Goal: Transaction & Acquisition: Purchase product/service

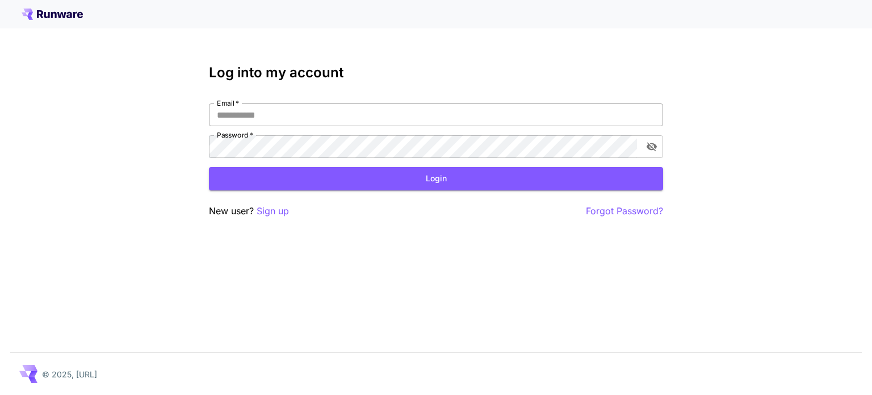
click at [318, 110] on input "Email   *" at bounding box center [436, 114] width 454 height 23
type input "**********"
click at [437, 180] on button "Login" at bounding box center [436, 178] width 454 height 23
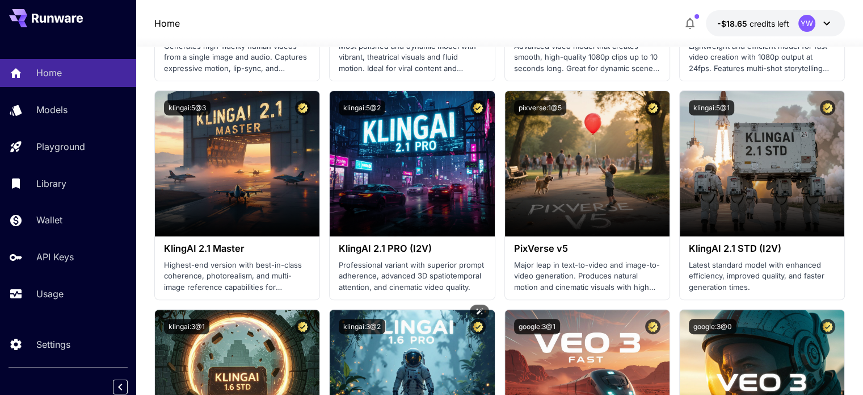
scroll to position [454, 0]
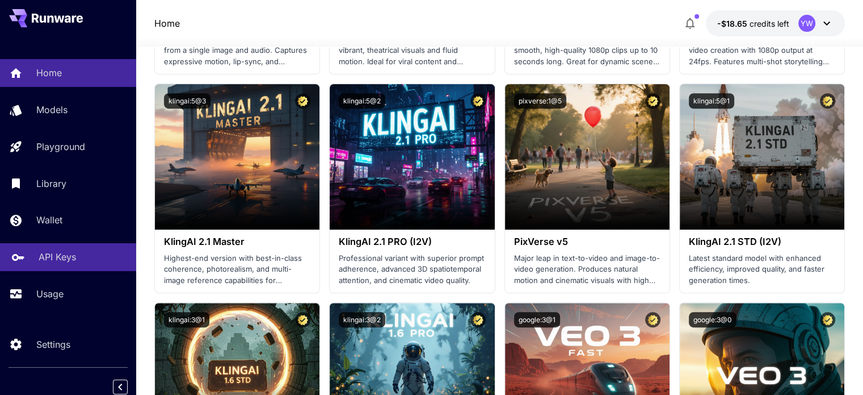
click at [57, 257] on p "API Keys" at bounding box center [57, 257] width 37 height 14
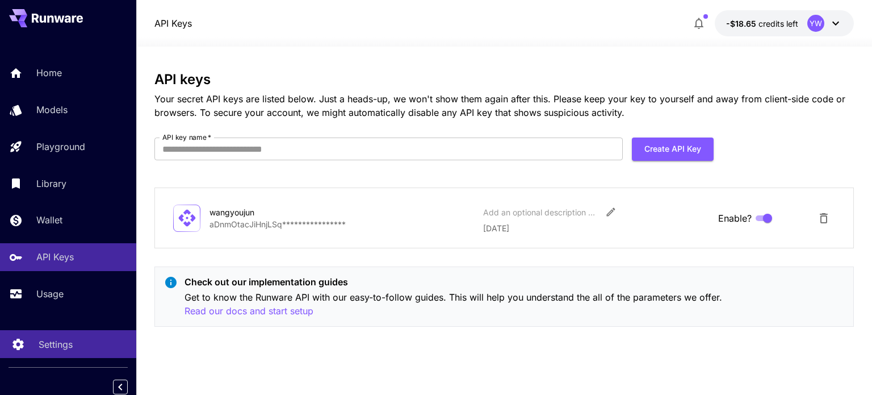
click at [75, 356] on link "Settings" at bounding box center [68, 344] width 136 height 28
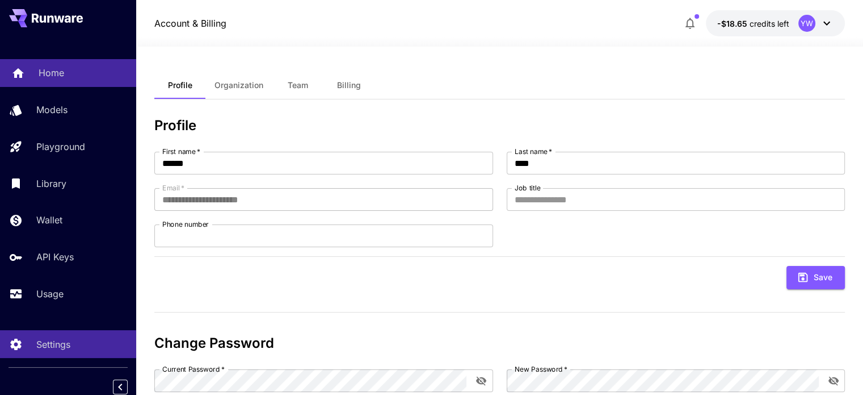
click at [64, 74] on div "Home" at bounding box center [83, 73] width 89 height 14
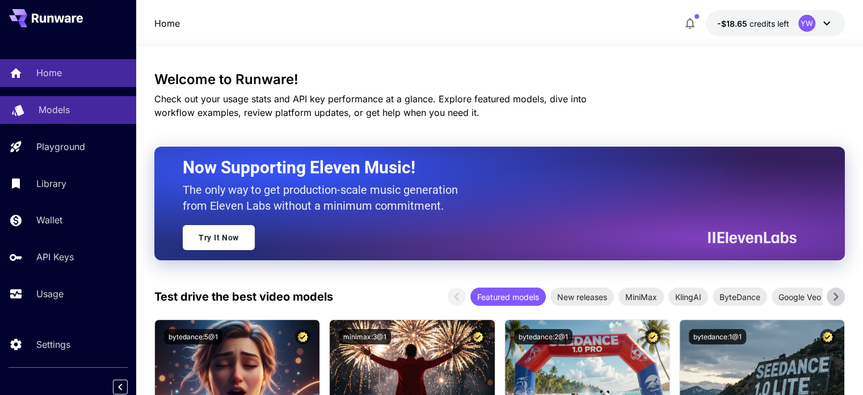
click at [65, 111] on p "Models" at bounding box center [54, 110] width 31 height 14
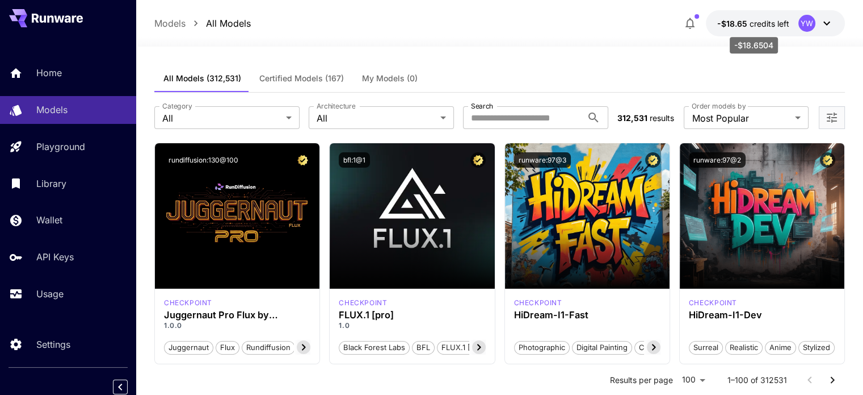
click at [765, 23] on span "credits left" at bounding box center [770, 24] width 40 height 10
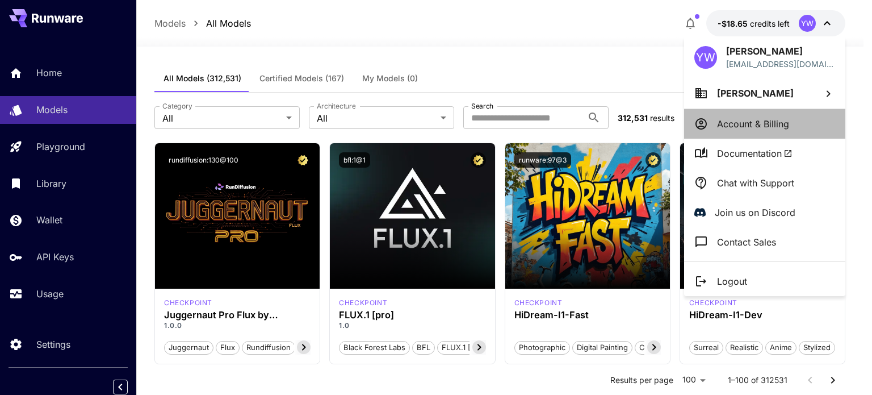
click at [778, 130] on li "Account & Billing" at bounding box center [764, 124] width 161 height 30
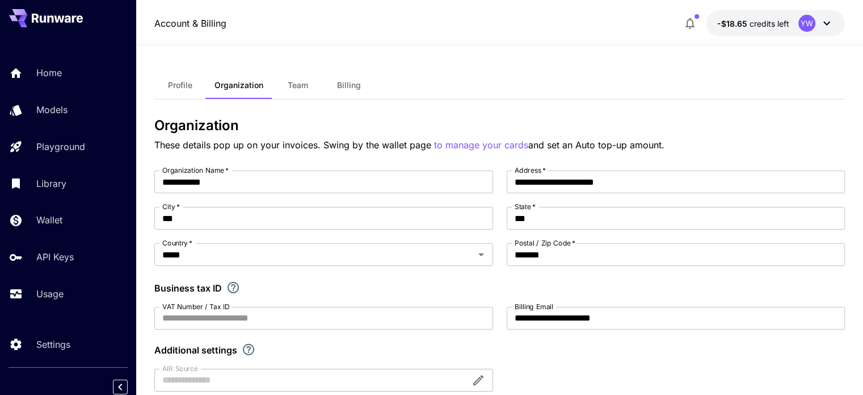
click at [359, 88] on span "Billing" at bounding box center [349, 85] width 24 height 10
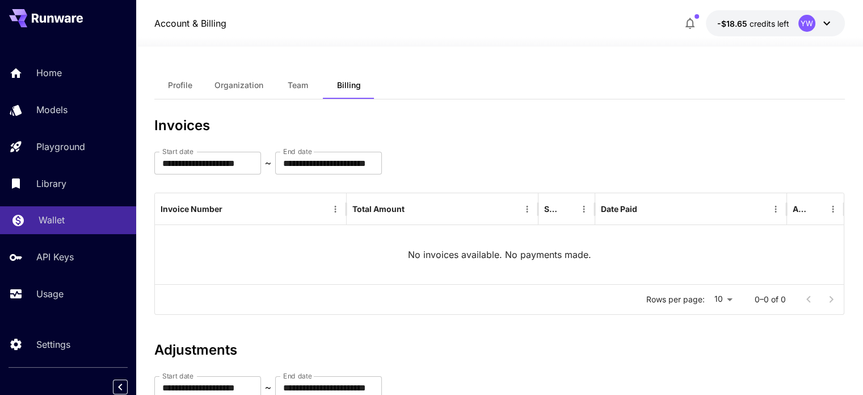
click at [77, 228] on link "Wallet" at bounding box center [68, 220] width 136 height 28
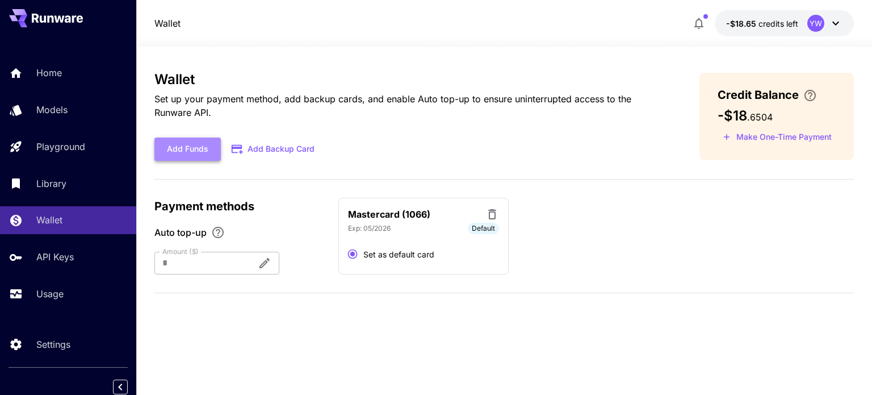
click at [176, 149] on button "Add Funds" at bounding box center [187, 148] width 66 height 23
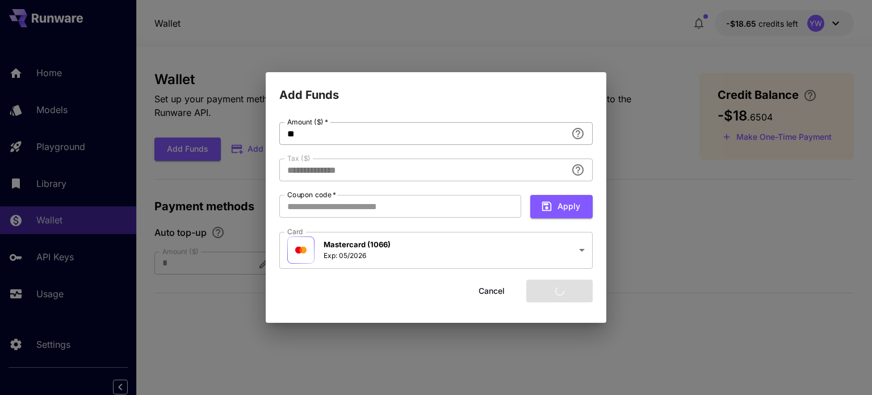
type input "****"
click at [319, 133] on input "**" at bounding box center [422, 133] width 287 height 23
type input "*"
type input "**********"
type input "**"
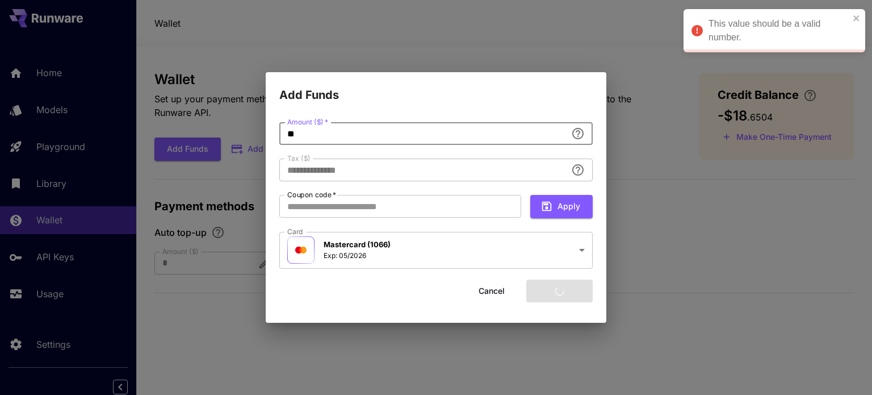
type input "****"
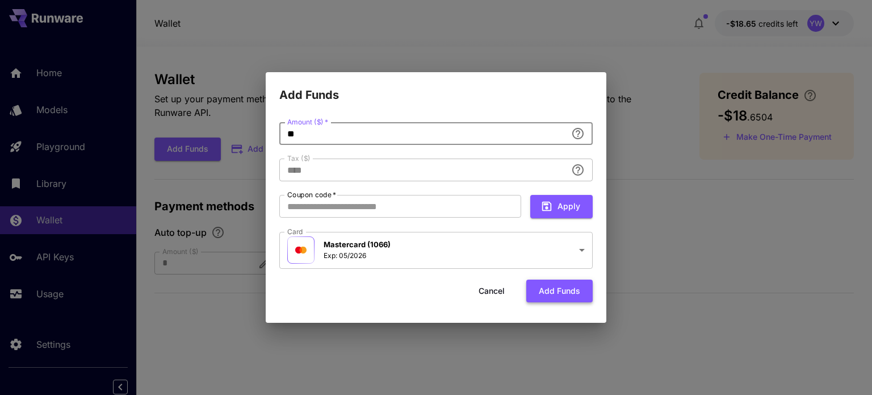
type input "**"
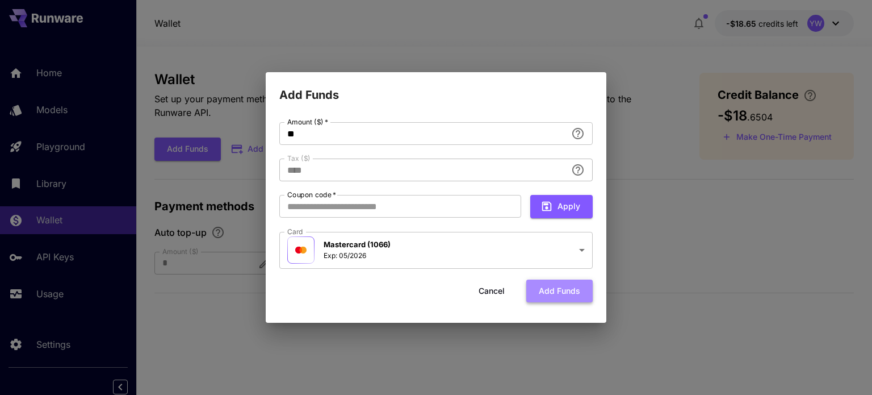
click at [565, 295] on button "Add funds" at bounding box center [559, 290] width 66 height 23
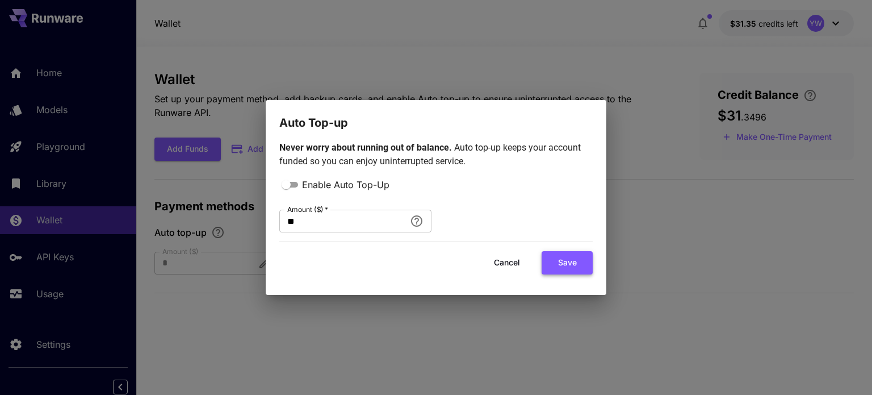
click at [560, 268] on button "Save" at bounding box center [567, 262] width 51 height 23
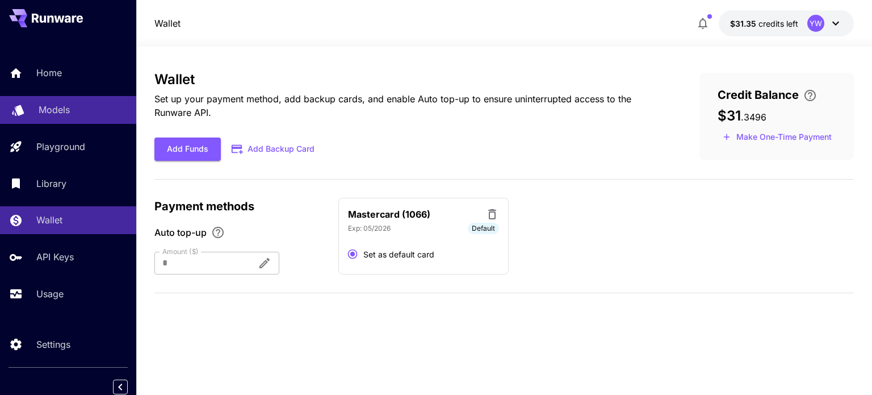
click at [79, 106] on div "Models" at bounding box center [83, 110] width 89 height 14
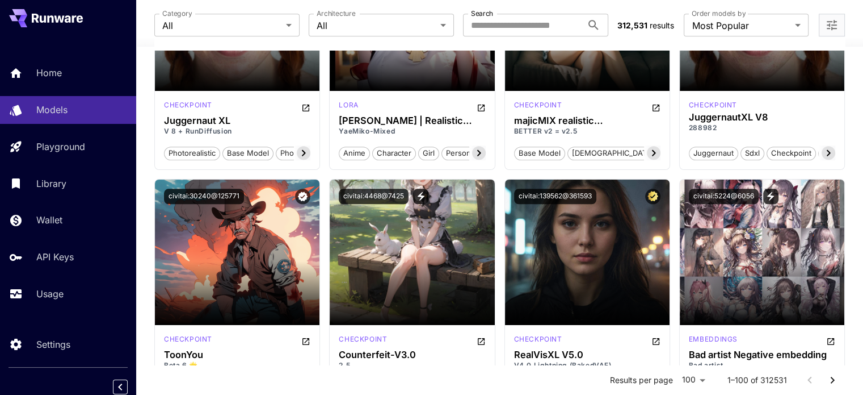
scroll to position [5535, 0]
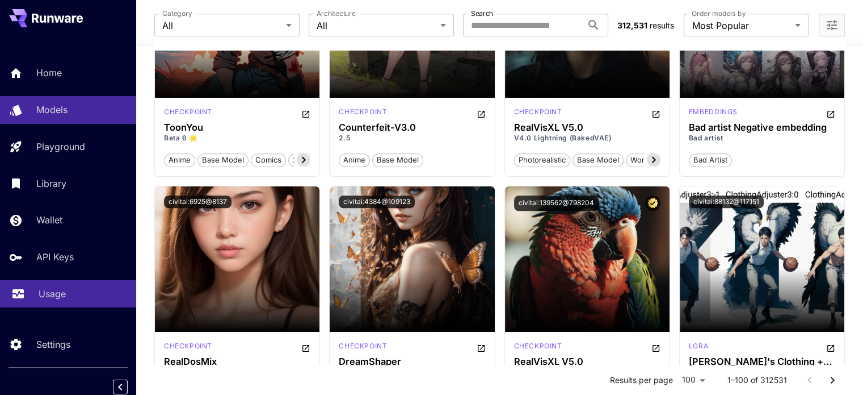
click at [75, 291] on div "Usage" at bounding box center [83, 294] width 89 height 14
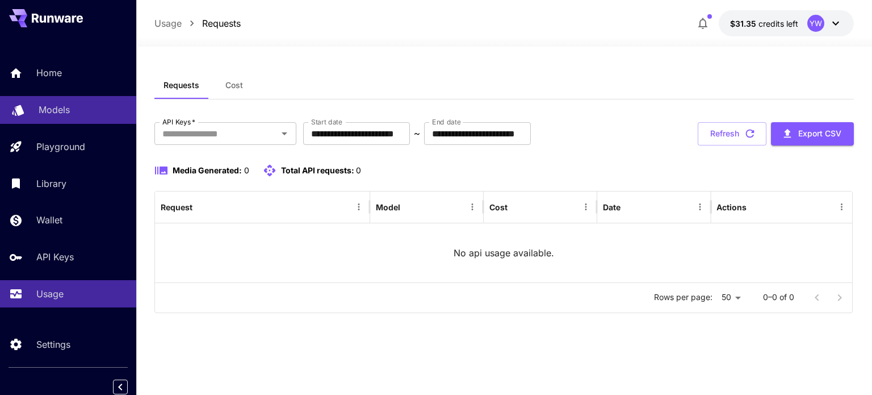
click at [68, 103] on p "Models" at bounding box center [54, 110] width 31 height 14
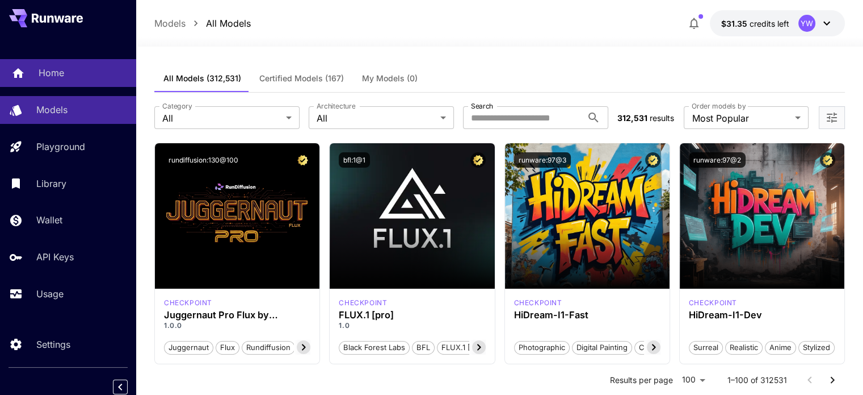
click at [52, 77] on p "Home" at bounding box center [52, 73] width 26 height 14
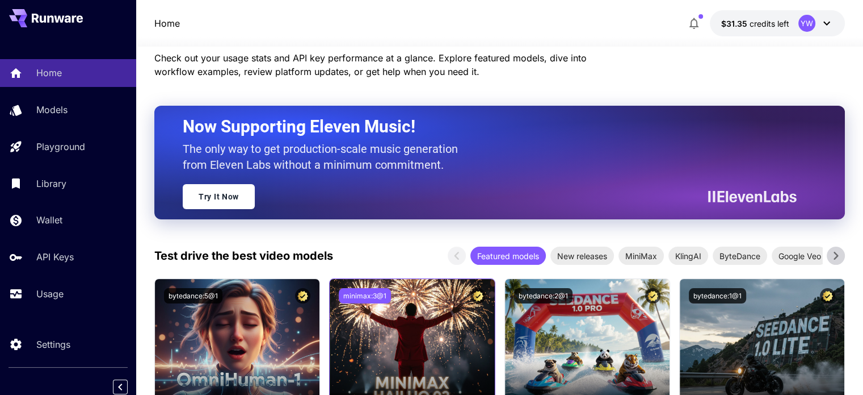
scroll to position [16, 0]
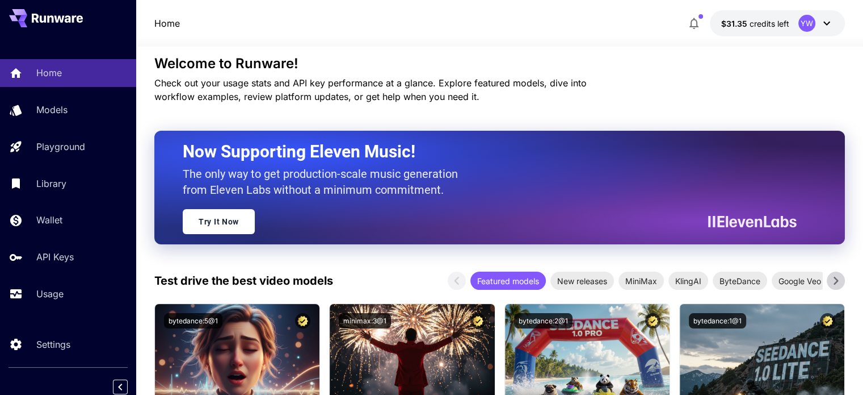
click at [62, 18] on icon at bounding box center [59, 18] width 10 height 7
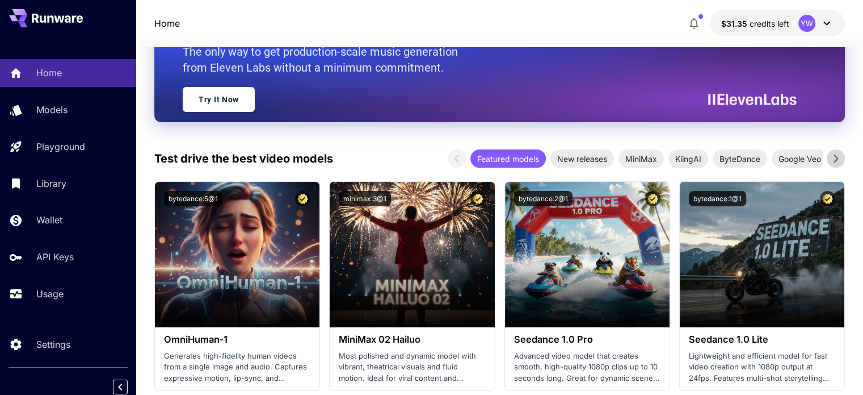
scroll to position [170, 0]
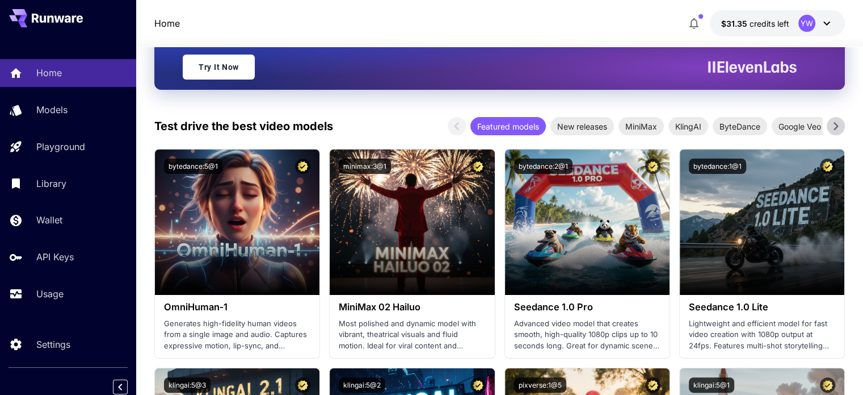
click at [831, 124] on icon at bounding box center [836, 126] width 17 height 17
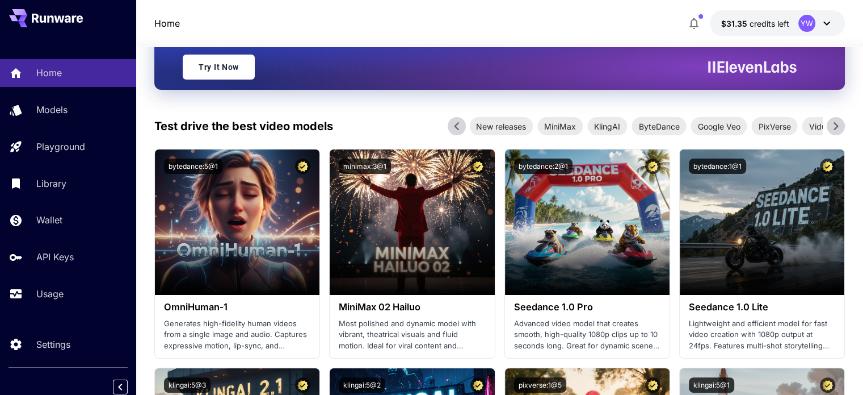
click at [831, 124] on icon at bounding box center [836, 126] width 17 height 17
click at [809, 128] on span "Vidu" at bounding box center [803, 126] width 31 height 12
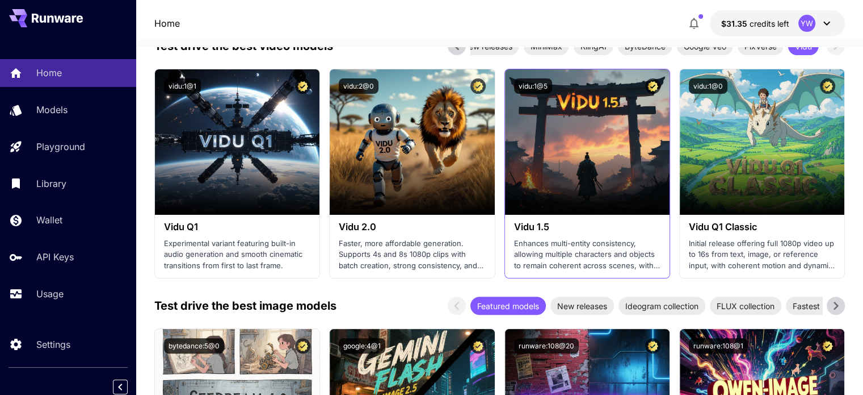
scroll to position [284, 0]
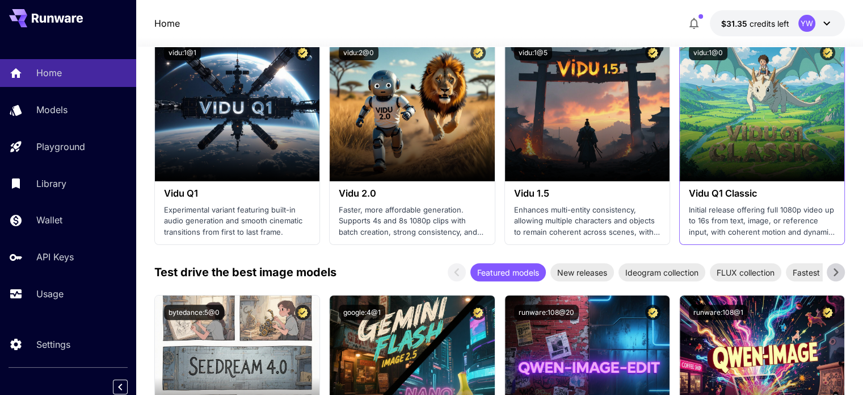
click at [723, 199] on div "Vidu Q1 Classic Initial release offering full 1080p video up to 16s from text, …" at bounding box center [762, 212] width 165 height 63
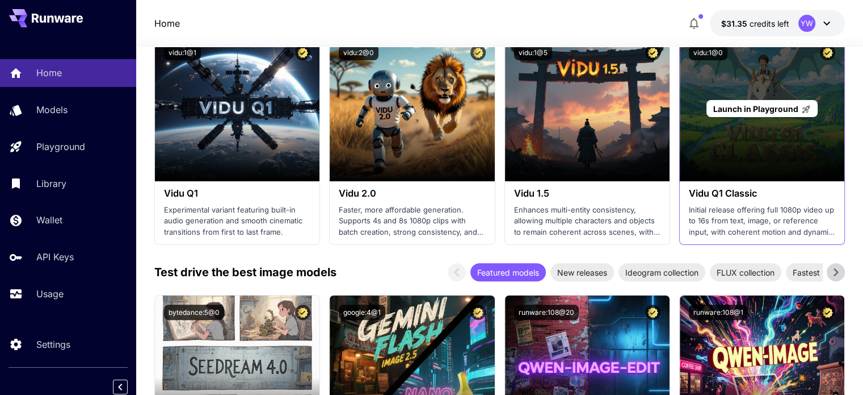
click at [758, 114] on p "Launch in Playground" at bounding box center [762, 109] width 98 height 12
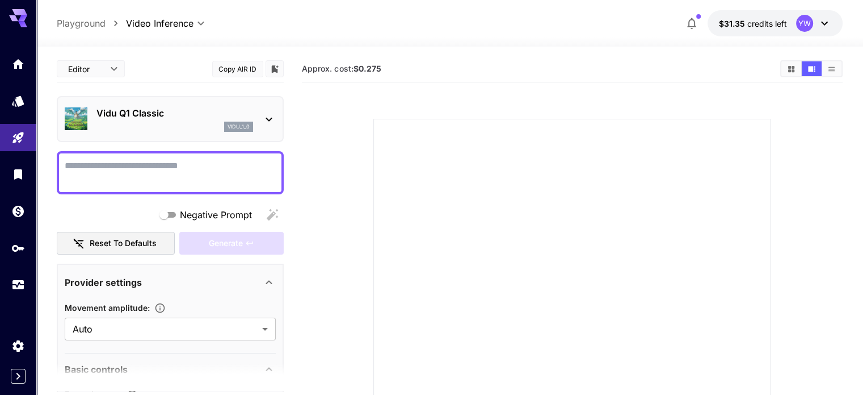
click at [272, 111] on div "Vidu Q1 Classic vidu_1_0" at bounding box center [170, 119] width 211 height 35
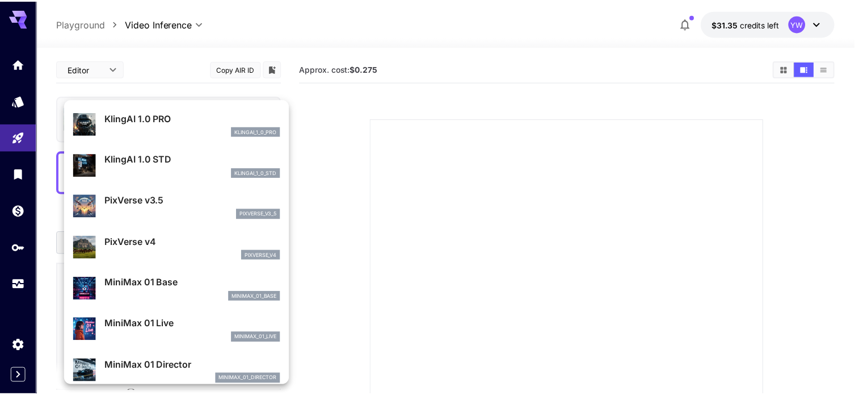
scroll to position [918, 0]
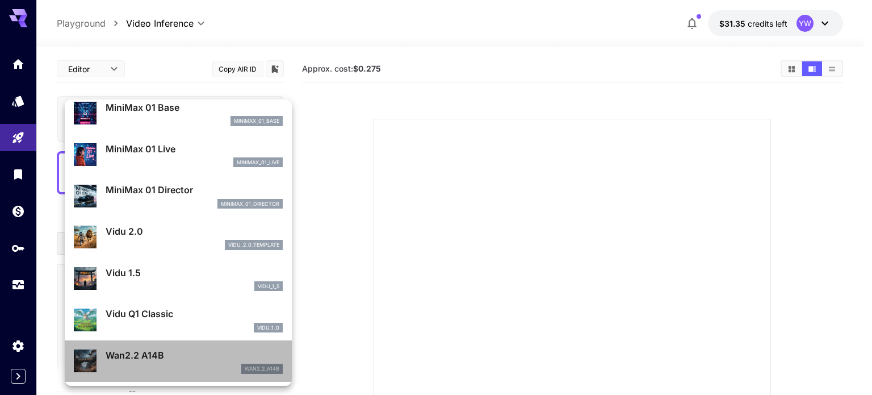
click at [188, 352] on p "Wan2.2 A14B" at bounding box center [194, 355] width 177 height 14
type input "**********"
type input "***"
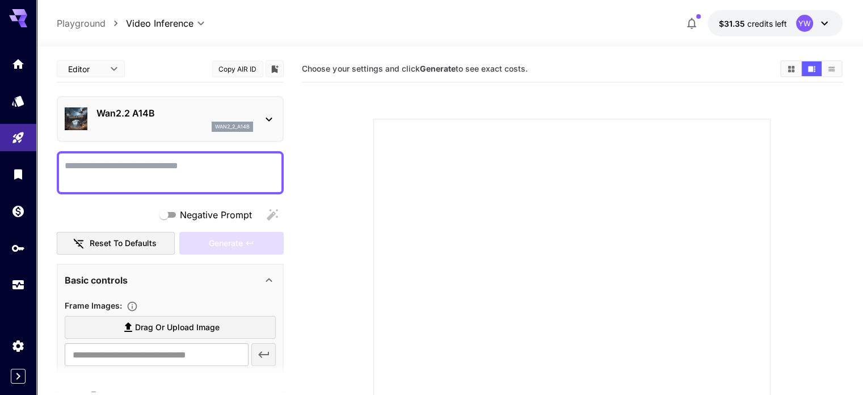
click at [265, 118] on icon at bounding box center [269, 119] width 14 height 14
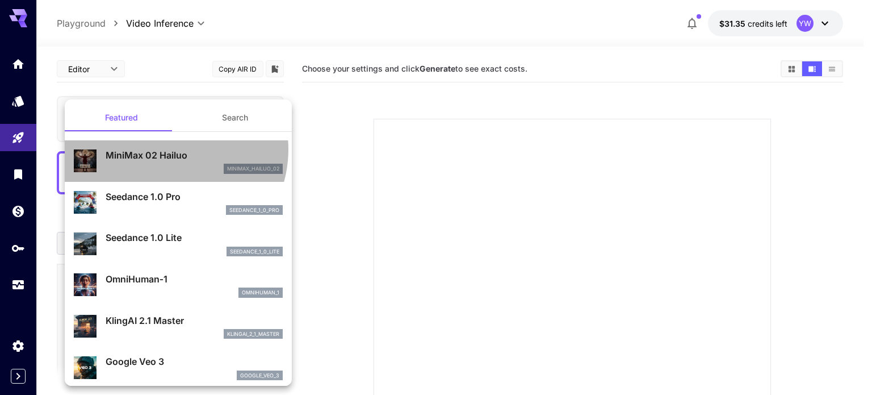
click at [167, 149] on p "MiniMax 02 Hailuo" at bounding box center [194, 155] width 177 height 14
type input "**********"
type input "***"
type input "*"
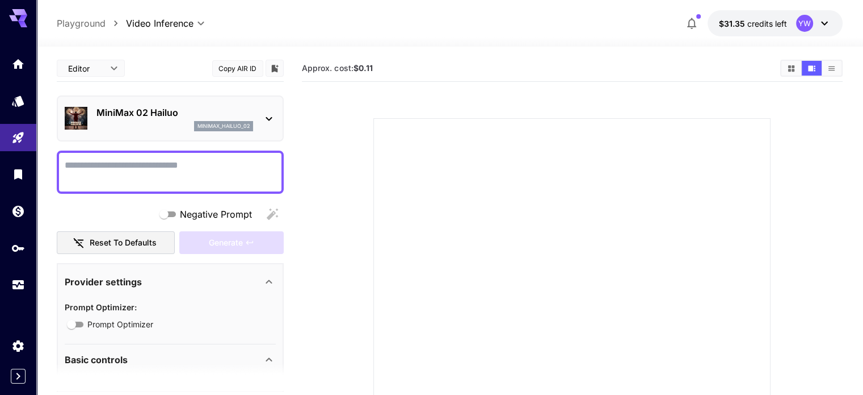
scroll to position [0, 0]
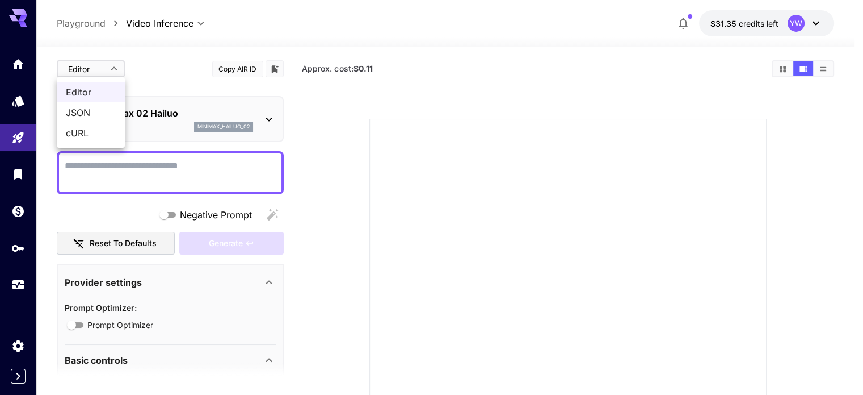
click at [115, 71] on body "**********" at bounding box center [431, 275] width 863 height 550
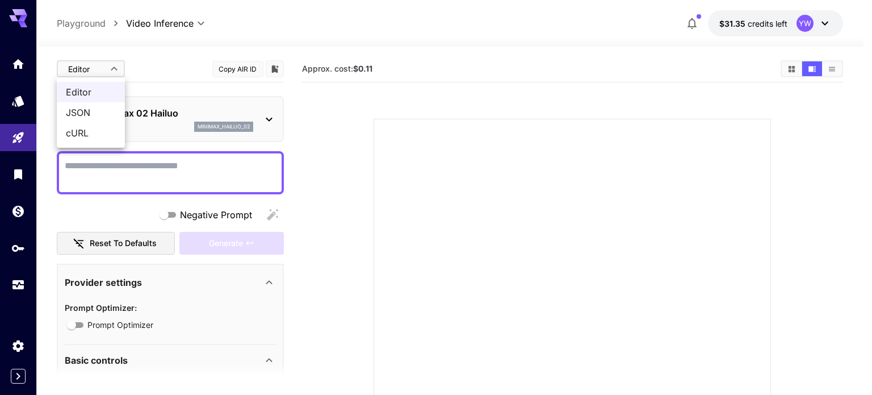
click at [115, 71] on div at bounding box center [436, 197] width 872 height 395
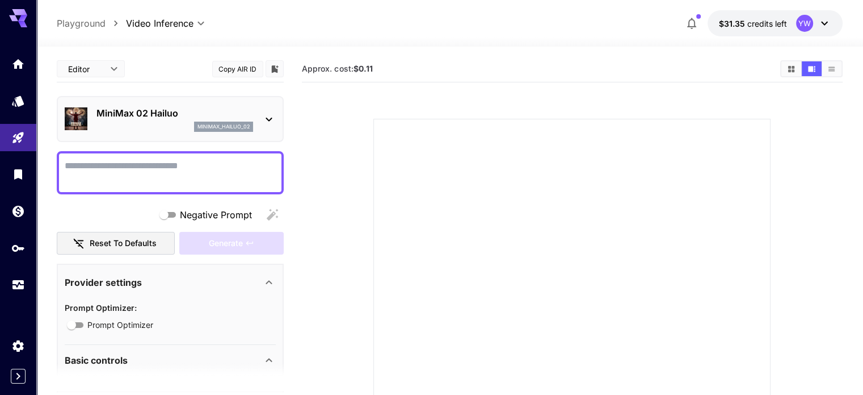
click at [89, 26] on p "Playground" at bounding box center [81, 23] width 49 height 14
type input "**********"
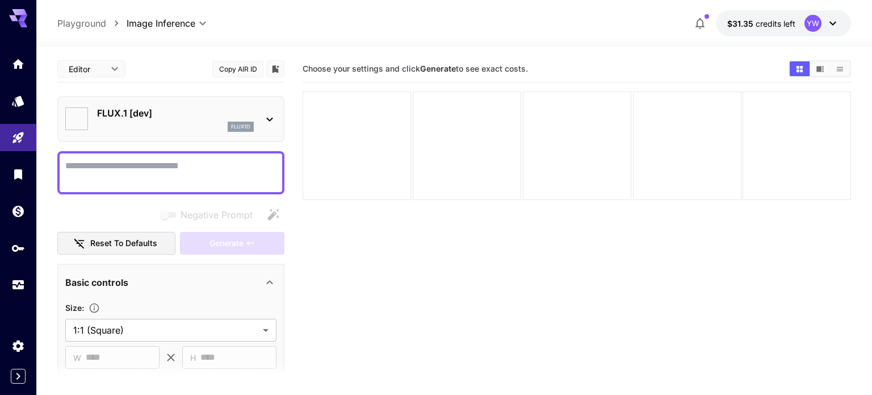
type input "**********"
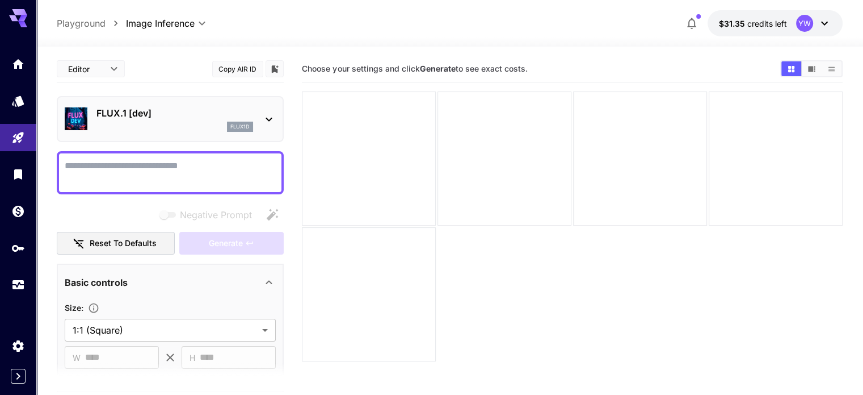
click at [177, 122] on div "flux1d" at bounding box center [175, 126] width 157 height 10
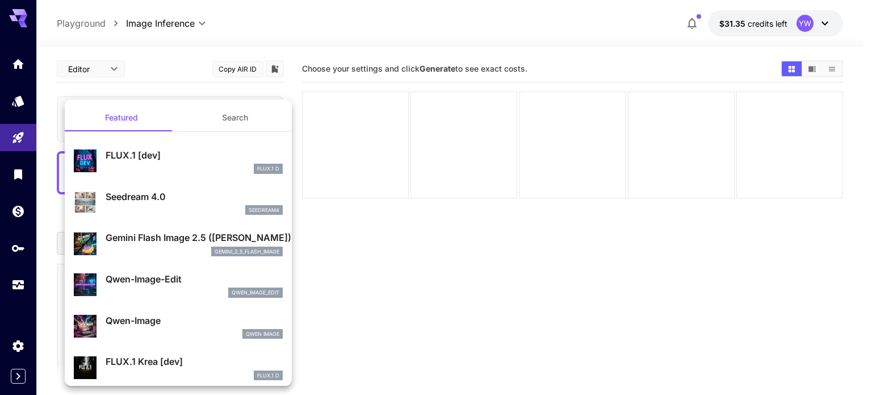
click at [377, 268] on div at bounding box center [436, 197] width 872 height 395
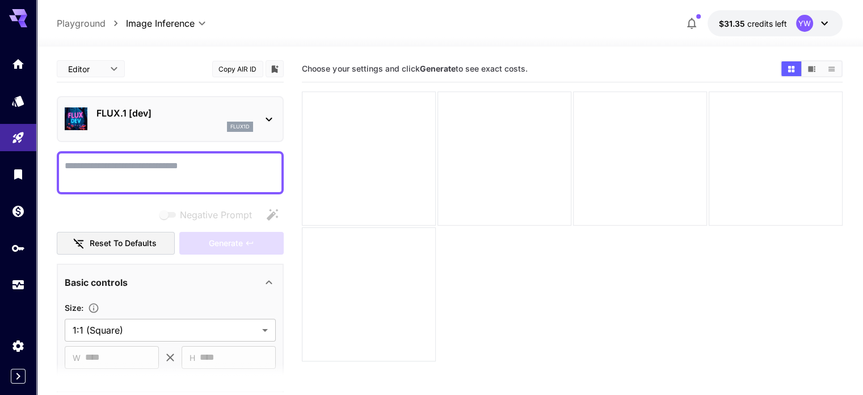
click at [90, 23] on p "Playground" at bounding box center [81, 23] width 49 height 14
click at [16, 377] on icon "Expand sidebar" at bounding box center [18, 376] width 14 height 14
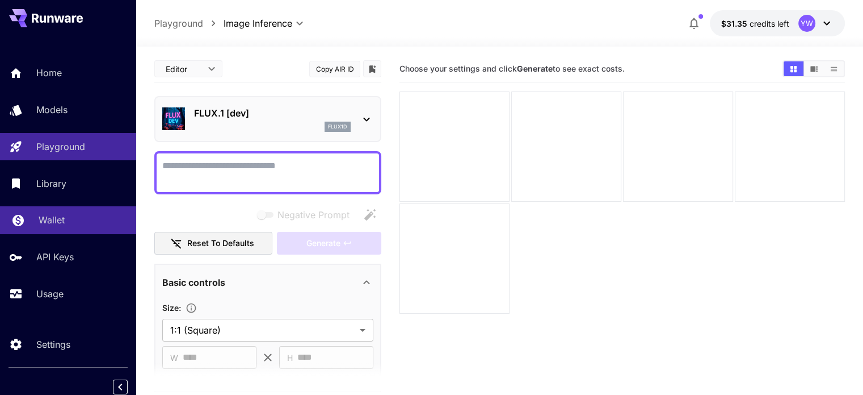
scroll to position [5, 0]
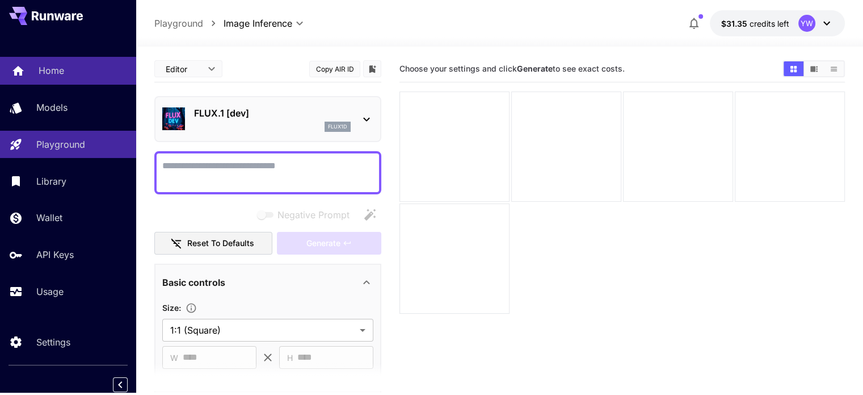
click at [79, 70] on div "Home" at bounding box center [83, 71] width 89 height 14
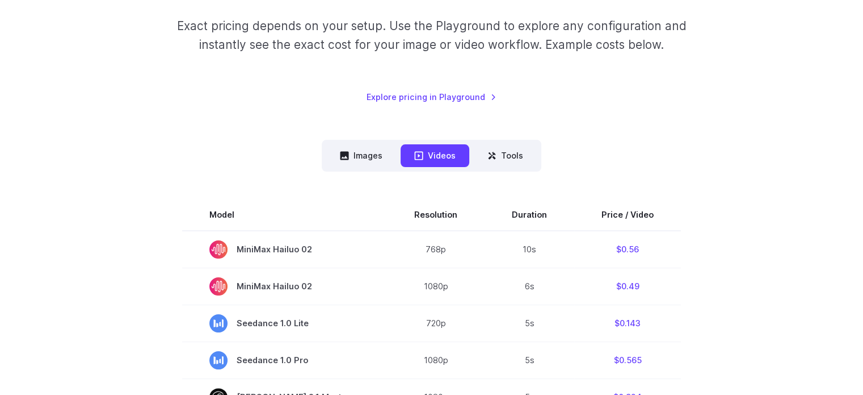
scroll to position [170, 0]
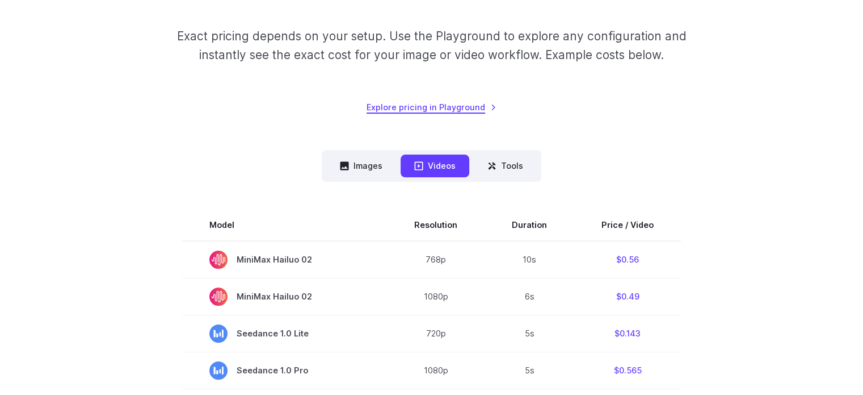
click at [478, 111] on link "Explore pricing in Playground" at bounding box center [432, 106] width 130 height 13
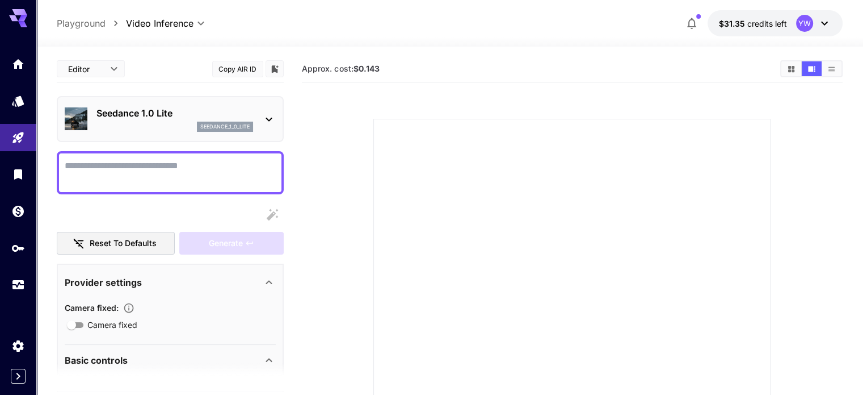
click at [272, 118] on icon at bounding box center [269, 119] width 14 height 14
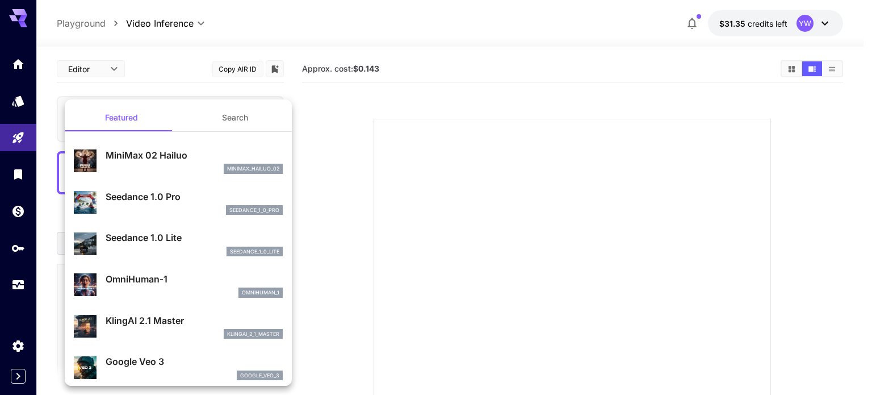
click at [341, 163] on div at bounding box center [436, 197] width 872 height 395
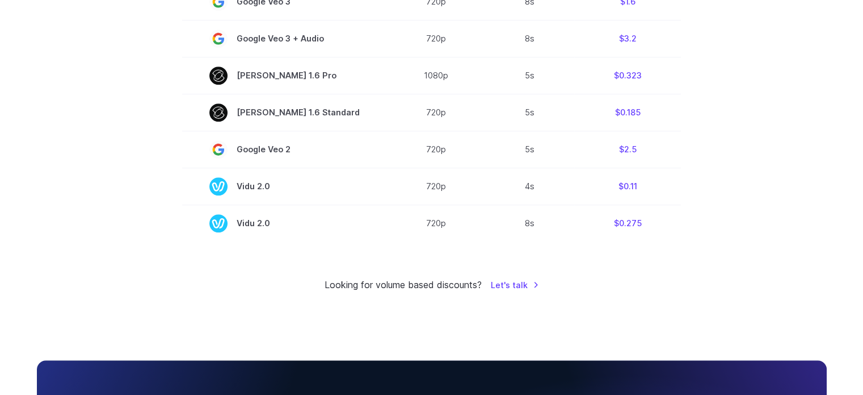
scroll to position [908, 0]
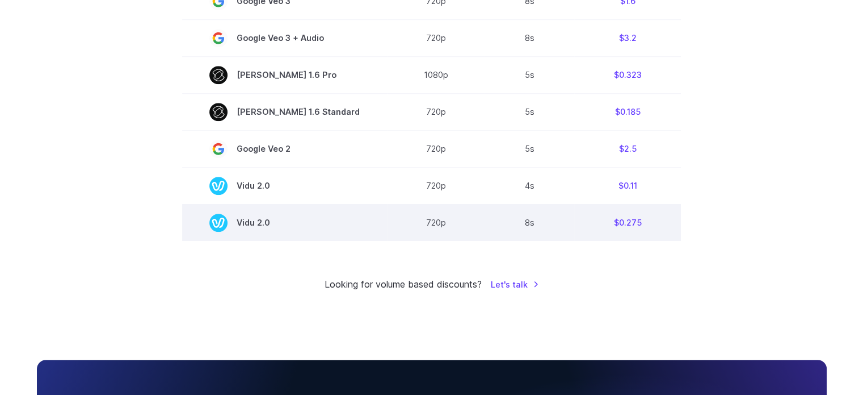
click at [268, 229] on span "Vidu 2.0" at bounding box center [284, 222] width 150 height 18
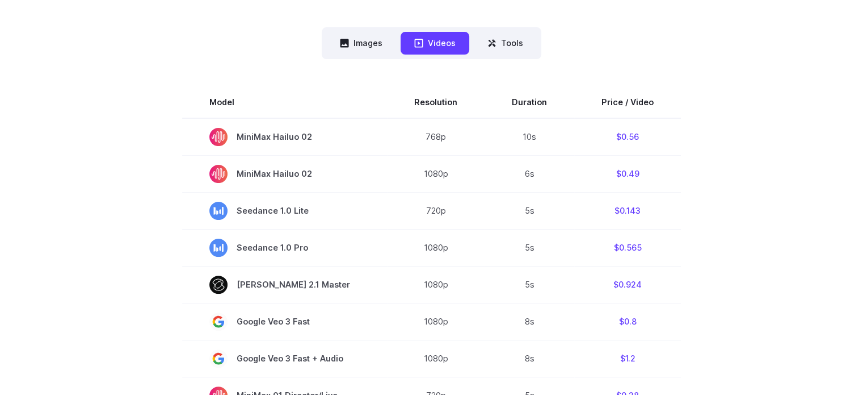
scroll to position [284, 0]
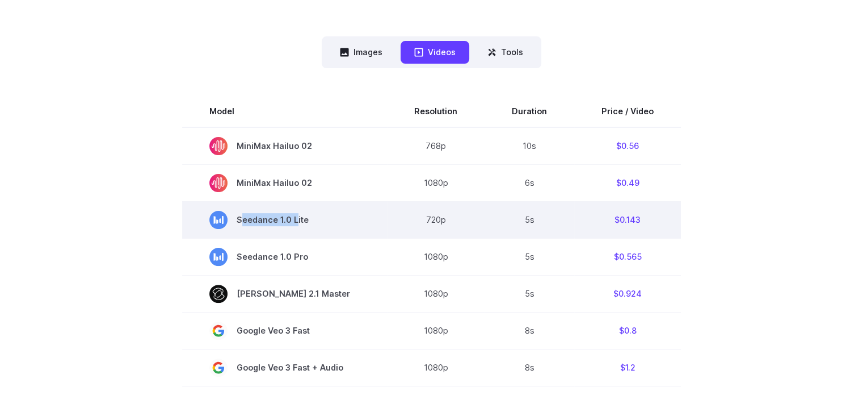
drag, startPoint x: 244, startPoint y: 222, endPoint x: 299, endPoint y: 221, distance: 55.1
click at [299, 221] on span "Seedance 1.0 Lite" at bounding box center [284, 220] width 150 height 18
copy span "Seedance 1.0"
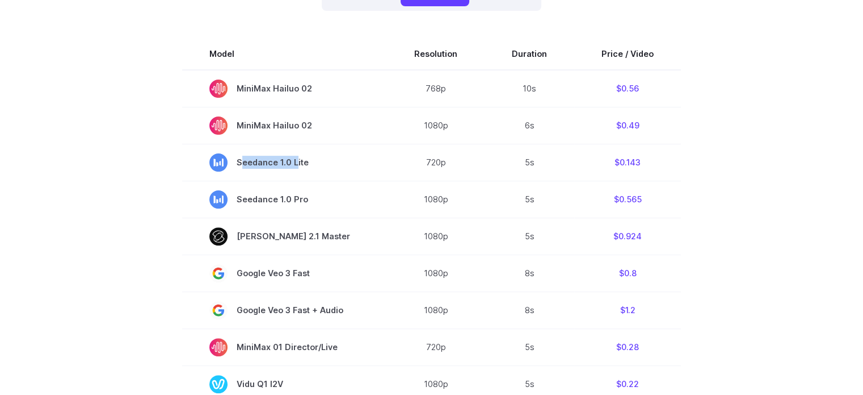
scroll to position [341, 0]
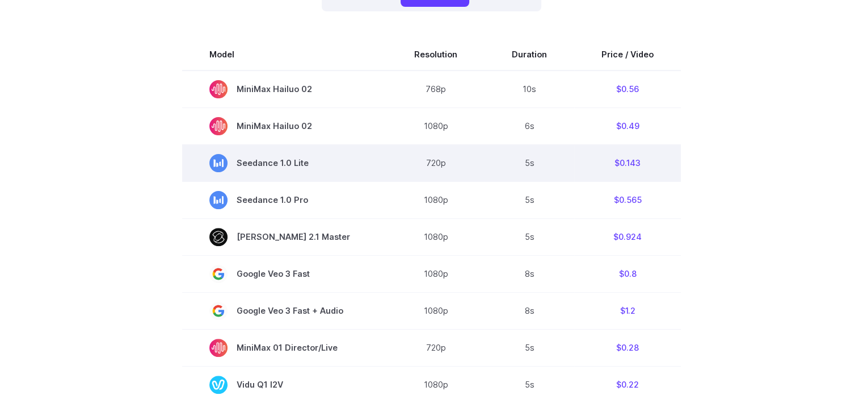
drag, startPoint x: 242, startPoint y: 162, endPoint x: 322, endPoint y: 161, distance: 80.6
click at [322, 161] on span "Seedance 1.0 Lite" at bounding box center [284, 163] width 150 height 18
drag, startPoint x: 322, startPoint y: 163, endPoint x: 312, endPoint y: 160, distance: 10.6
click at [312, 160] on span "Seedance 1.0 Lite" at bounding box center [284, 163] width 150 height 18
copy span "Seedance 1.0 Lite"
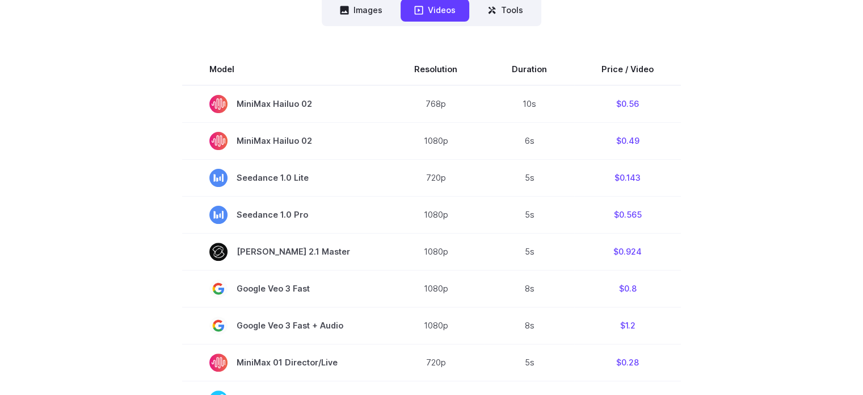
scroll to position [284, 0]
